Goal: Information Seeking & Learning: Learn about a topic

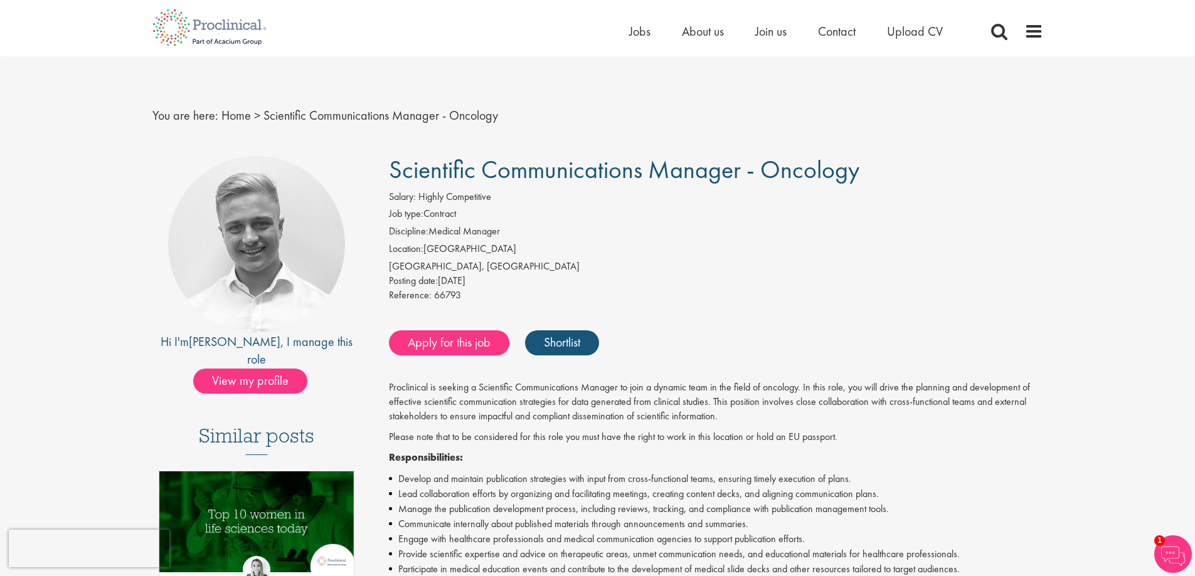
click at [990, 149] on div "You are here: Home > Scientific Communications Manager - Oncology" at bounding box center [597, 102] width 909 height 93
